Goal: Transaction & Acquisition: Purchase product/service

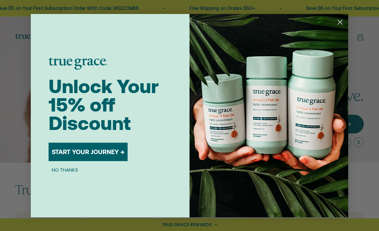
click at [341, 23] on icon "Close dialog" at bounding box center [340, 22] width 4 height 4
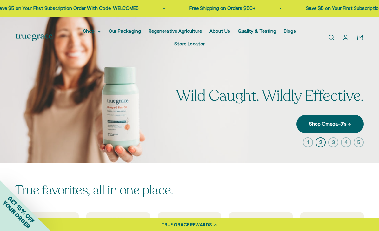
click at [98, 31] on icon at bounding box center [99, 31] width 3 height 2
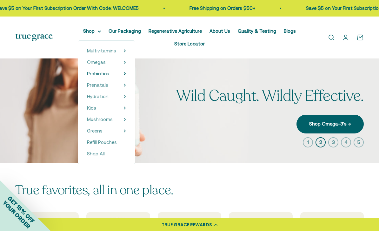
click at [99, 73] on span "Probiotics" at bounding box center [98, 73] width 22 height 5
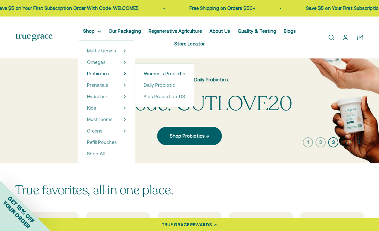
click at [153, 73] on span "Women's Probiotic" at bounding box center [164, 73] width 41 height 5
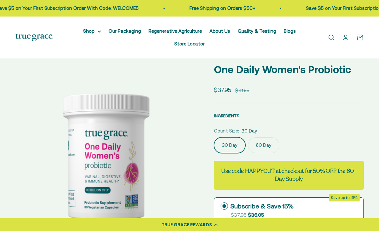
select select "3"
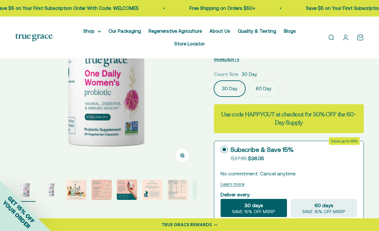
scroll to position [86, 0]
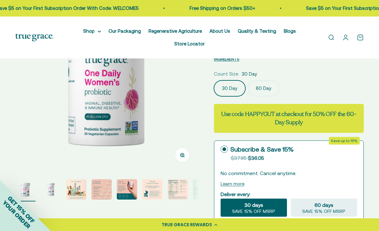
click at [269, 86] on label "60 Day" at bounding box center [263, 88] width 31 height 16
click at [214, 80] on input "60 Day" at bounding box center [214, 80] width 0 height 0
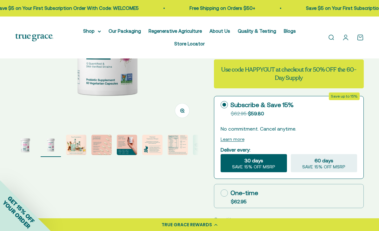
scroll to position [131, 0]
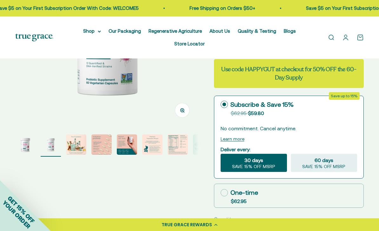
click at [224, 191] on icon at bounding box center [224, 192] width 7 height 7
click at [221, 192] on input "One-time $62.95" at bounding box center [220, 192] width 0 height 0
radio input "true"
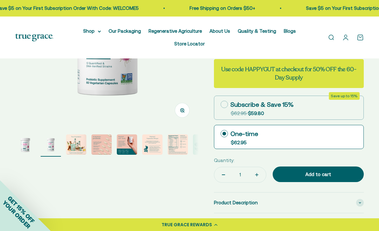
click at [248, 174] on button "Increase quantity" at bounding box center [257, 174] width 18 height 15
type input "2"
click at [294, 176] on div "Add to cart" at bounding box center [319, 175] width 66 height 8
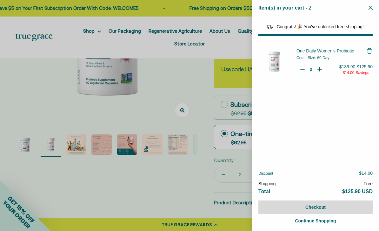
select select "40058346897600"
select select "46284026183894"
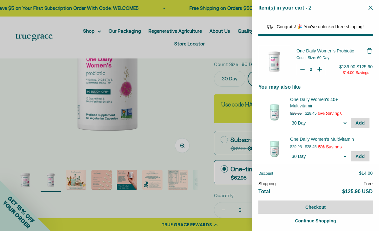
scroll to position [93, 0]
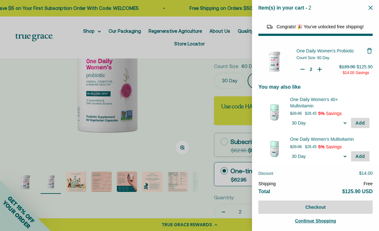
click at [202, 98] on div at bounding box center [189, 115] width 379 height 231
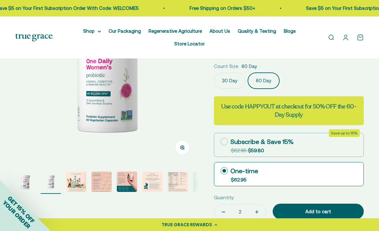
click at [362, 38] on link "Open cart 0" at bounding box center [360, 37] width 7 height 7
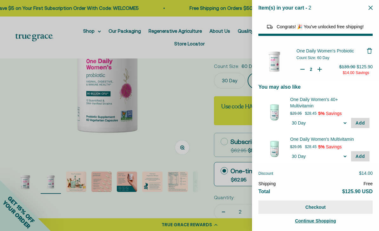
click at [313, 214] on button "Checkout" at bounding box center [316, 206] width 114 height 13
